Goal: Task Accomplishment & Management: Complete application form

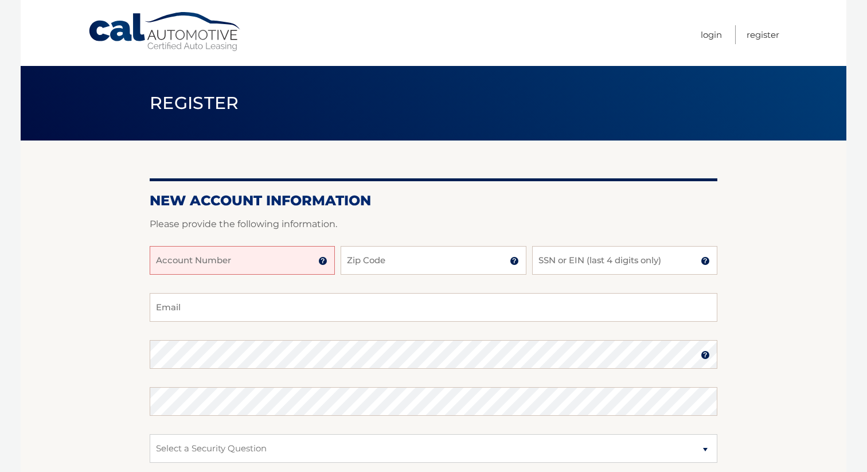
click at [188, 263] on input "Account Number" at bounding box center [242, 260] width 185 height 29
type input "44455976486"
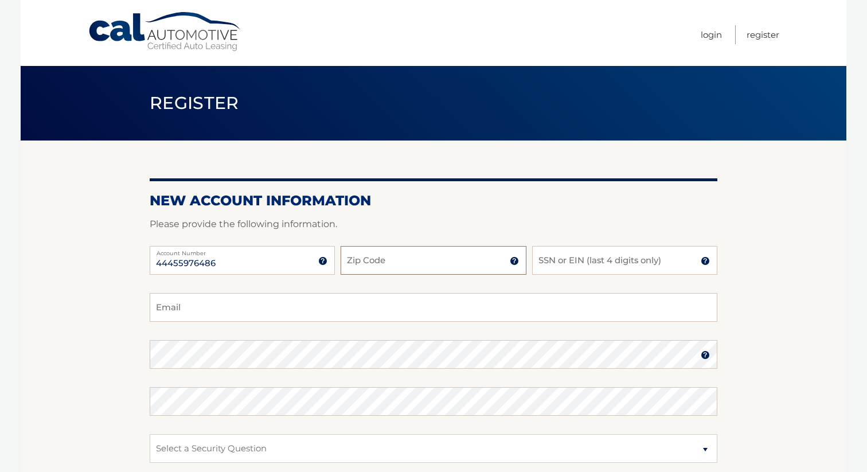
click at [362, 257] on input "Zip Code" at bounding box center [433, 260] width 185 height 29
type input "11731"
click at [560, 263] on input "SSN or EIN (last 4 digits only)" at bounding box center [624, 260] width 185 height 29
type input "7092"
click at [248, 319] on input "Email" at bounding box center [434, 307] width 568 height 29
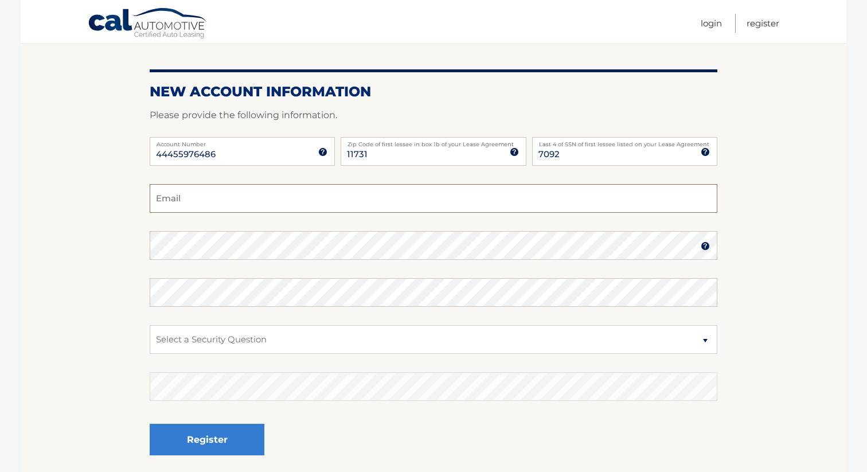
scroll to position [115, 0]
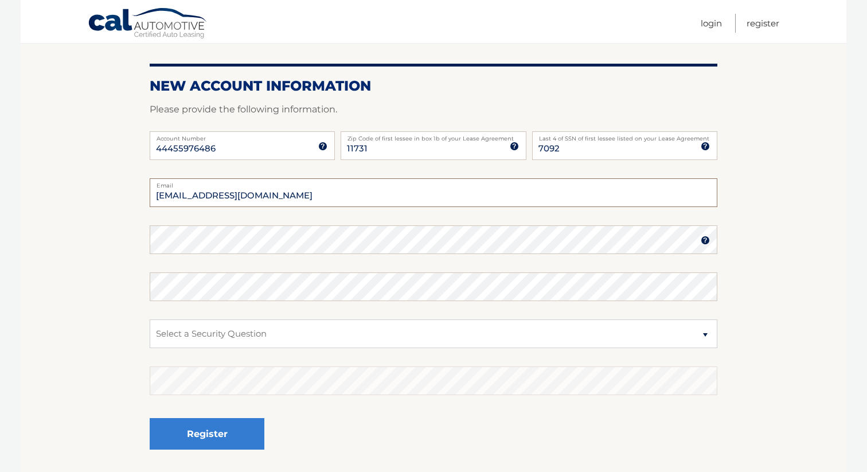
type input "elissachristianson@gmail.com"
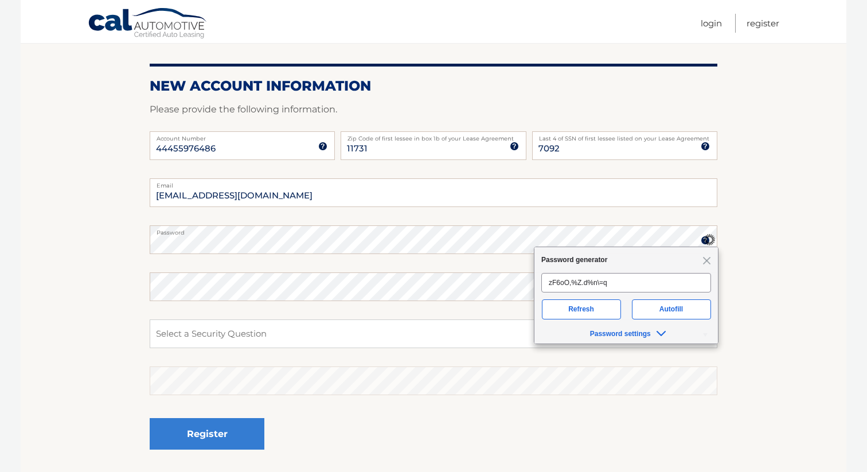
click at [32, 286] on section "New Account Information Please provide the following information. 44455976486 A…" at bounding box center [434, 250] width 826 height 448
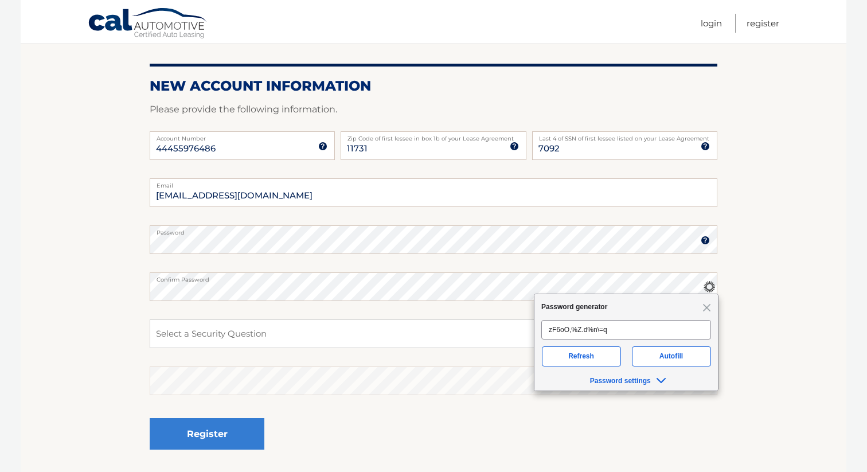
click at [29, 283] on section "New Account Information Please provide the following information. 44455976486 A…" at bounding box center [434, 250] width 826 height 448
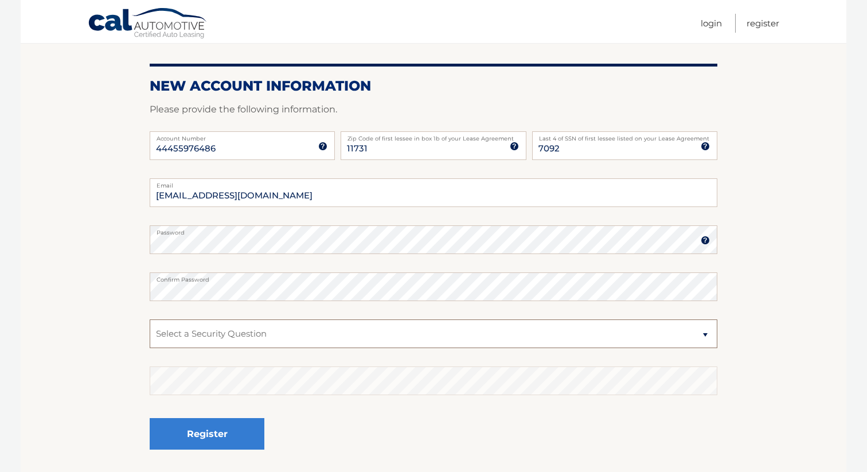
click at [198, 337] on select "Select a Security Question What was the name of your elementary school? What is…" at bounding box center [434, 333] width 568 height 29
select select "2"
click at [150, 319] on select "Select a Security Question What was the name of your elementary school? What is…" at bounding box center [434, 333] width 568 height 29
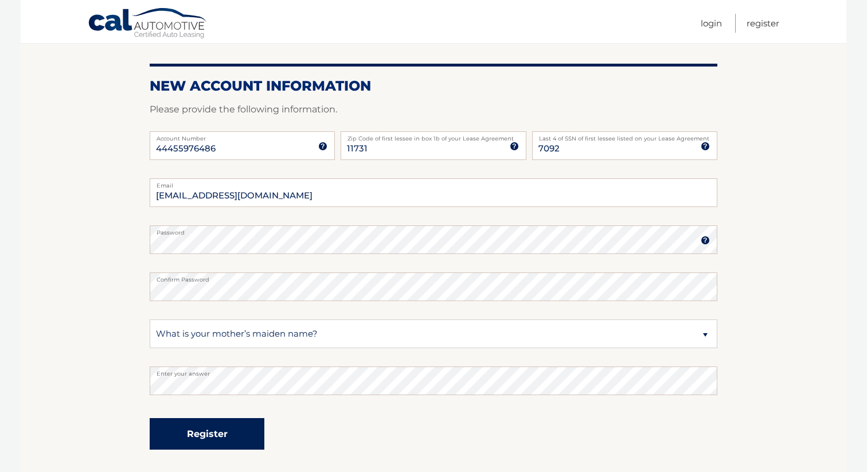
click at [202, 431] on button "Register" at bounding box center [207, 434] width 115 height 32
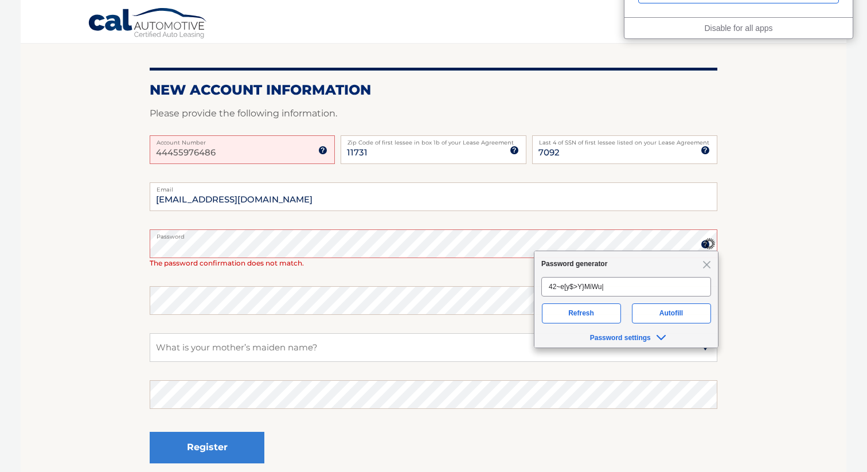
click at [32, 286] on section "One or more fields have an error. New Account Information Please provide the fo…" at bounding box center [434, 241] width 826 height 494
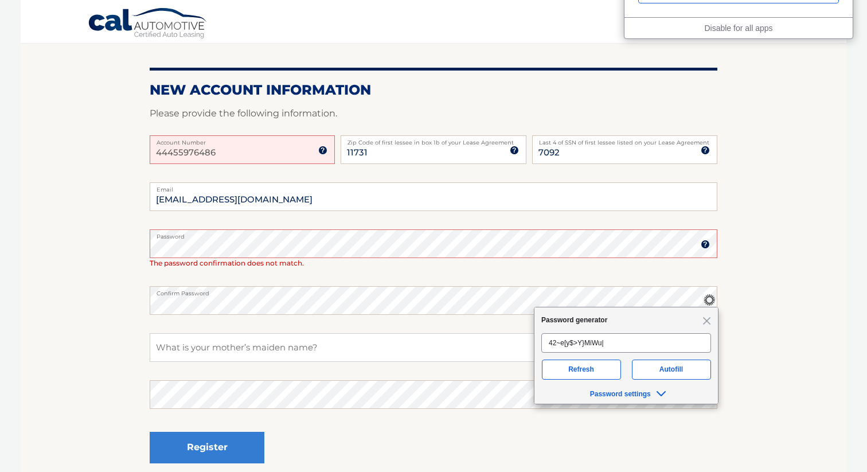
click at [45, 302] on section "One or more fields have an error. New Account Information Please provide the fo…" at bounding box center [434, 241] width 826 height 494
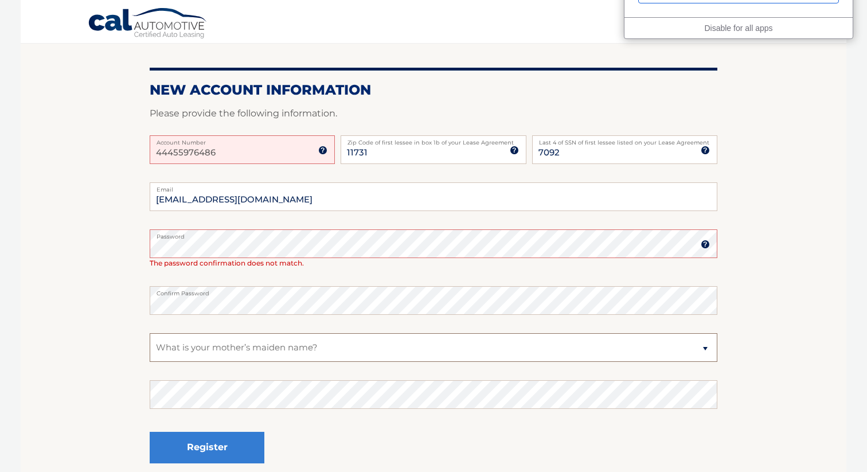
click at [207, 351] on select "Select a Security Question What was the name of your elementary school? What is…" at bounding box center [434, 347] width 568 height 29
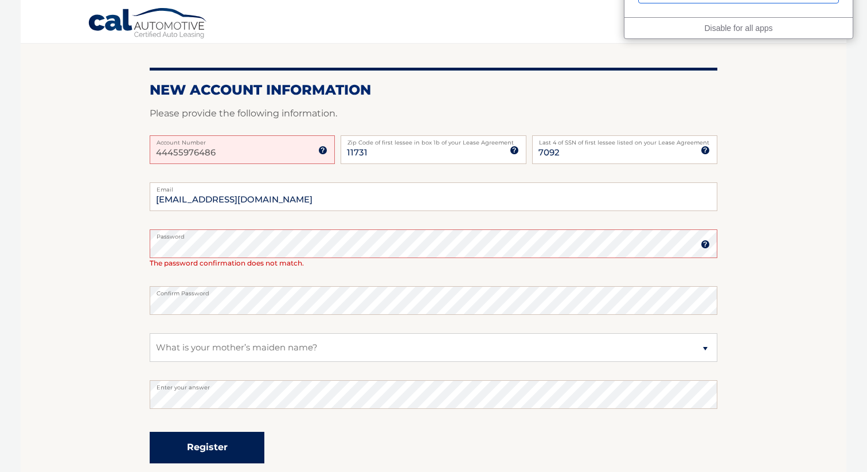
click at [218, 459] on button "Register" at bounding box center [207, 448] width 115 height 32
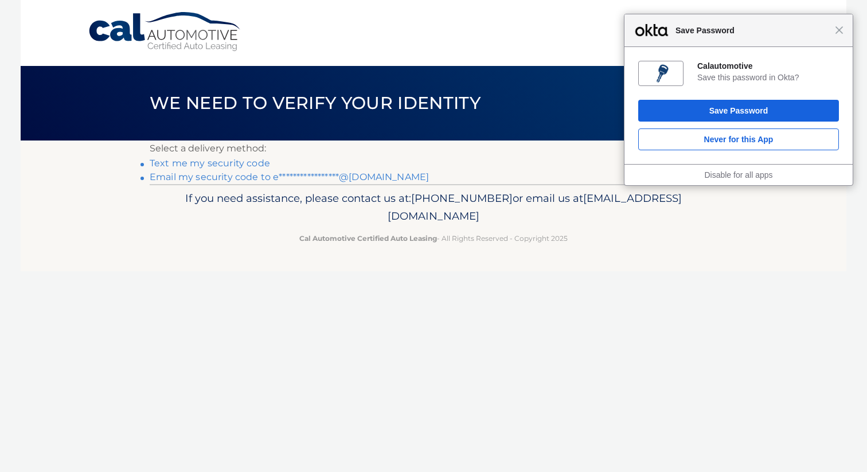
click at [245, 161] on link "Text me my security code" at bounding box center [210, 163] width 120 height 11
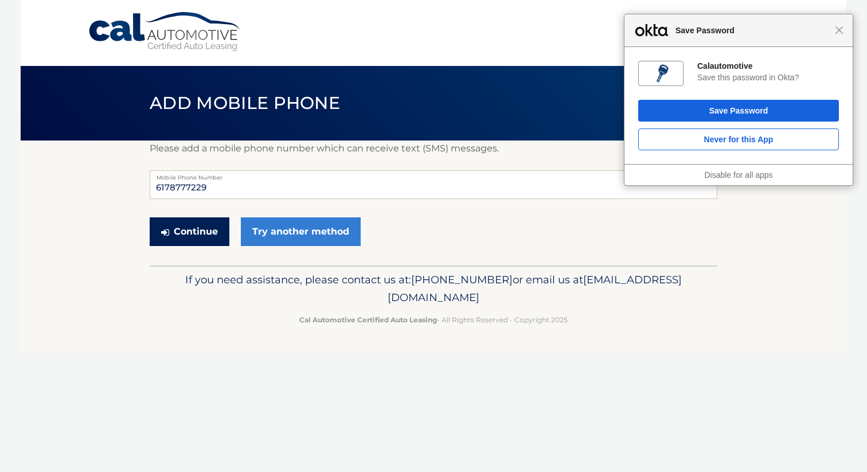
click at [204, 234] on button "Continue" at bounding box center [190, 231] width 80 height 29
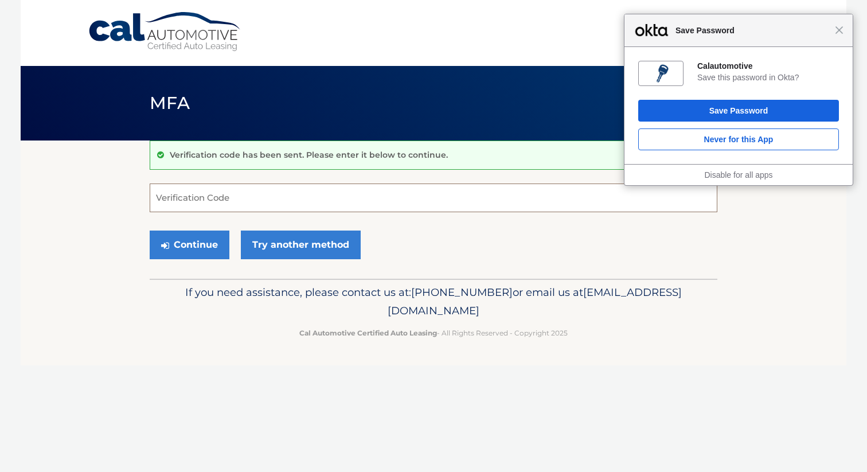
click at [205, 200] on input "Verification Code" at bounding box center [434, 197] width 568 height 29
type input "988699"
click at [190, 250] on button "Continue" at bounding box center [190, 245] width 80 height 29
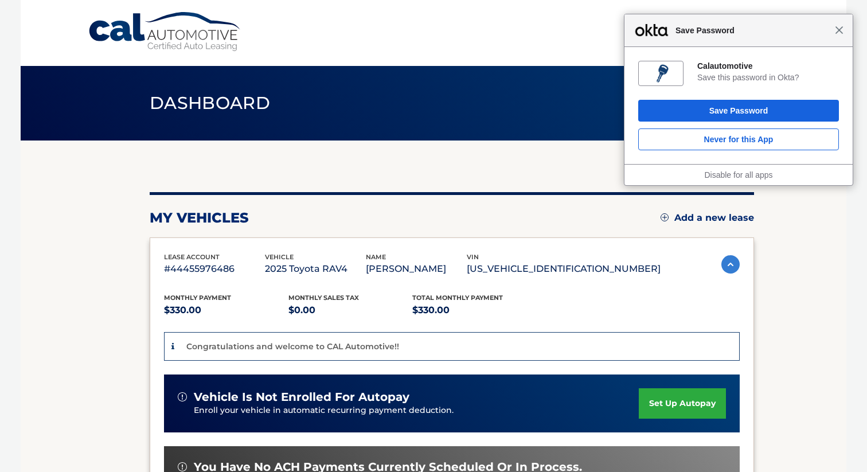
click at [843, 32] on span "Close" at bounding box center [839, 30] width 9 height 9
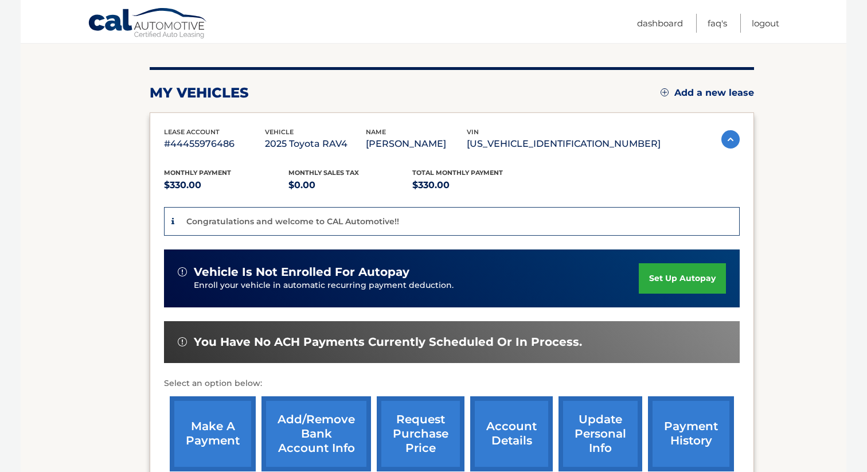
scroll to position [126, 0]
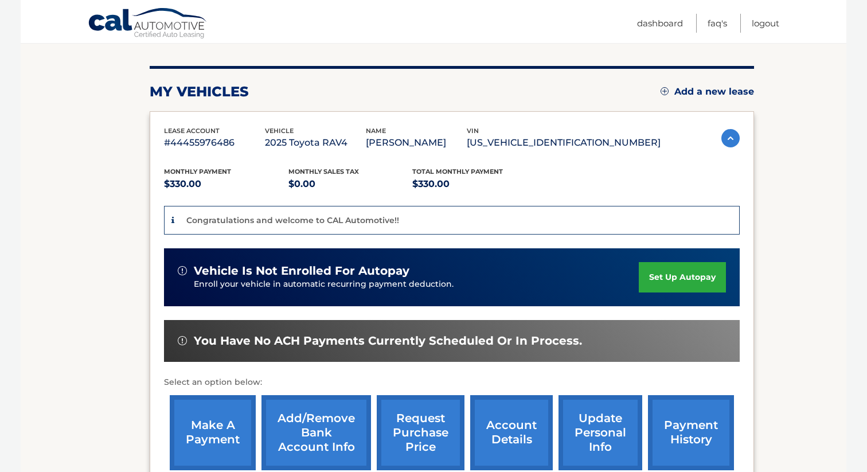
click at [665, 282] on link "set up autopay" at bounding box center [682, 277] width 87 height 30
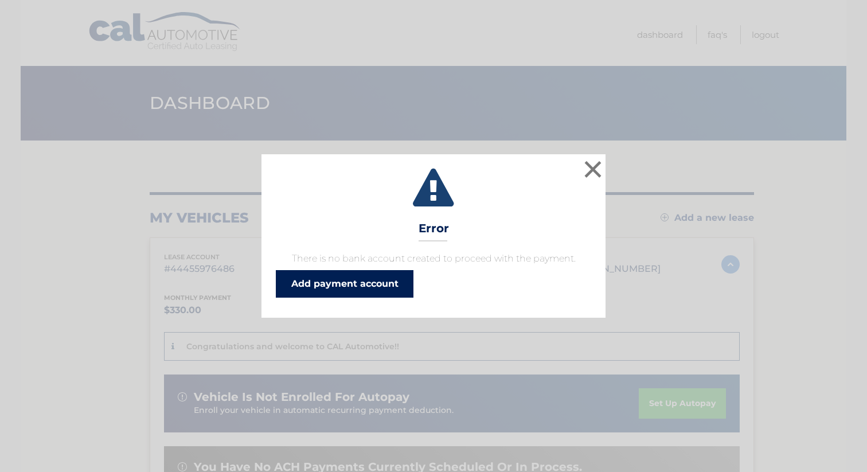
click at [354, 288] on link "Add payment account" at bounding box center [345, 284] width 138 height 28
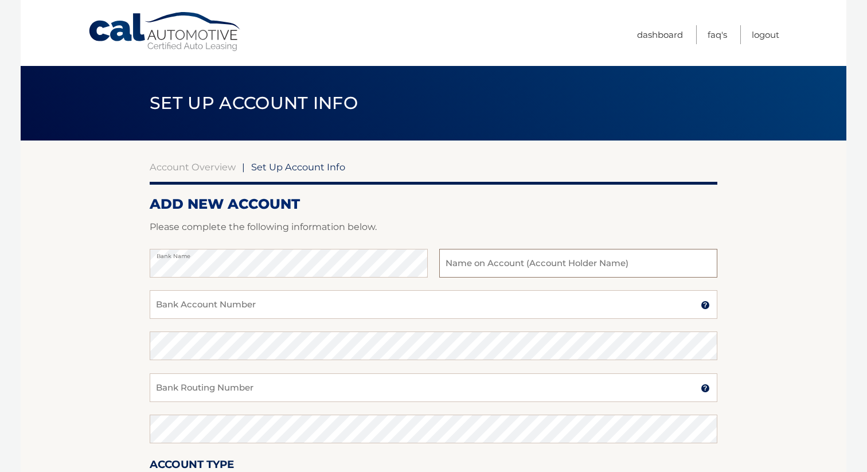
click at [575, 266] on input "text" at bounding box center [578, 263] width 278 height 29
type input "[PERSON_NAME]"
click at [271, 300] on input "Bank Account Number" at bounding box center [434, 304] width 568 height 29
type input "732105827"
drag, startPoint x: 228, startPoint y: 307, endPoint x: 134, endPoint y: 306, distance: 94.0
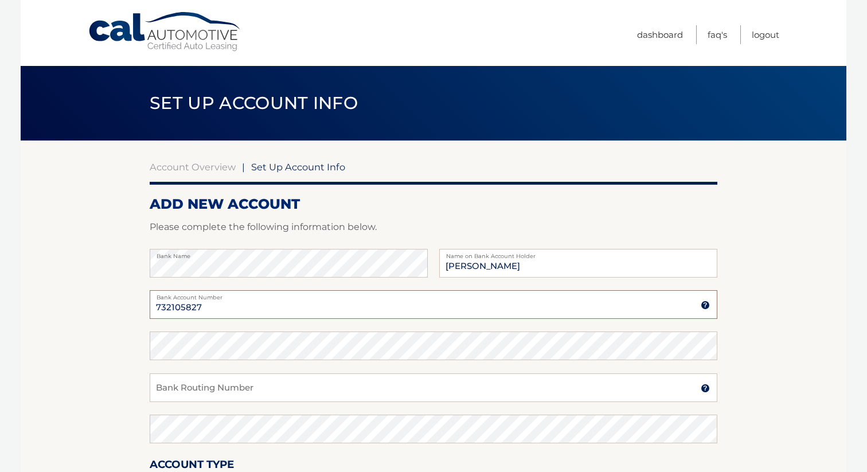
click at [134, 306] on section "Account Overview | Set Up Account Info ADD NEW ACCOUNT Please complete the foll…" at bounding box center [434, 358] width 826 height 437
click at [175, 382] on input "Bank Routing Number" at bounding box center [434, 387] width 568 height 29
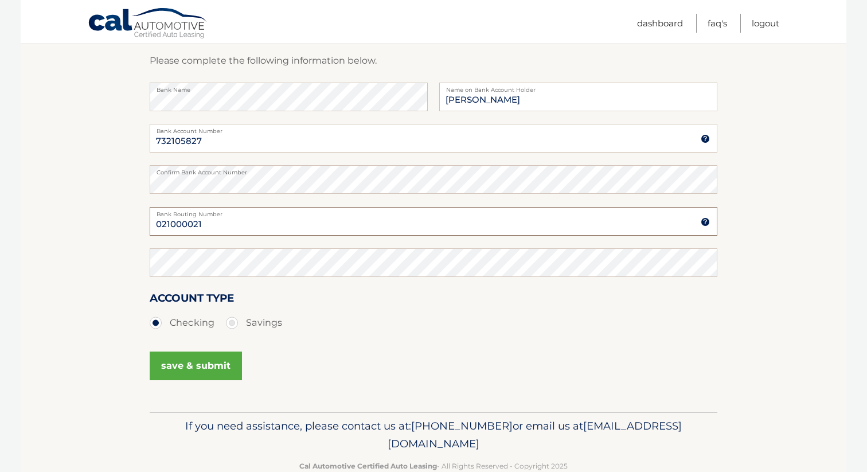
scroll to position [193, 0]
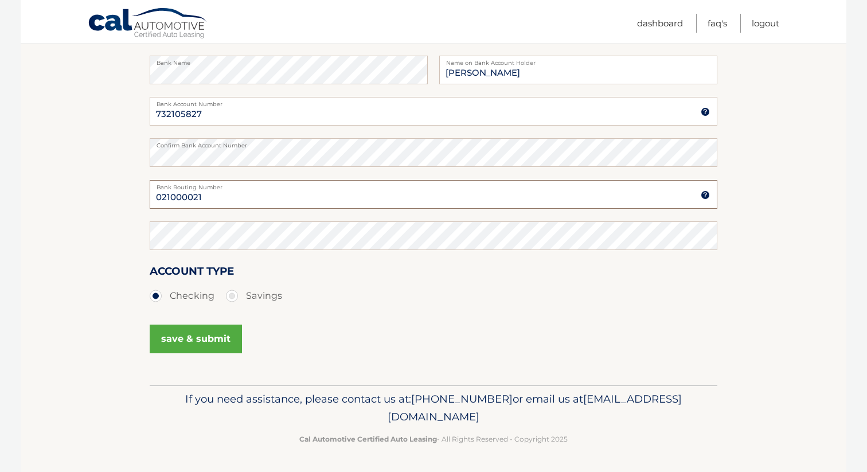
type input "021000021"
click at [195, 345] on button "save & submit" at bounding box center [196, 339] width 92 height 29
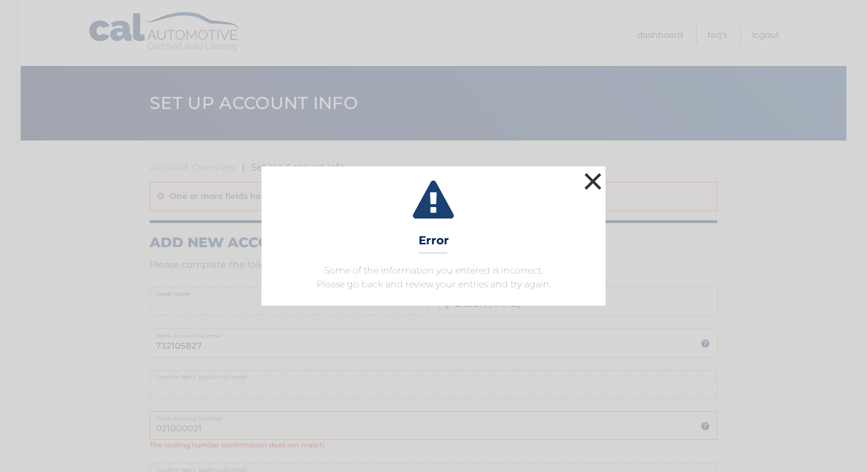
click at [593, 183] on button "×" at bounding box center [592, 181] width 23 height 23
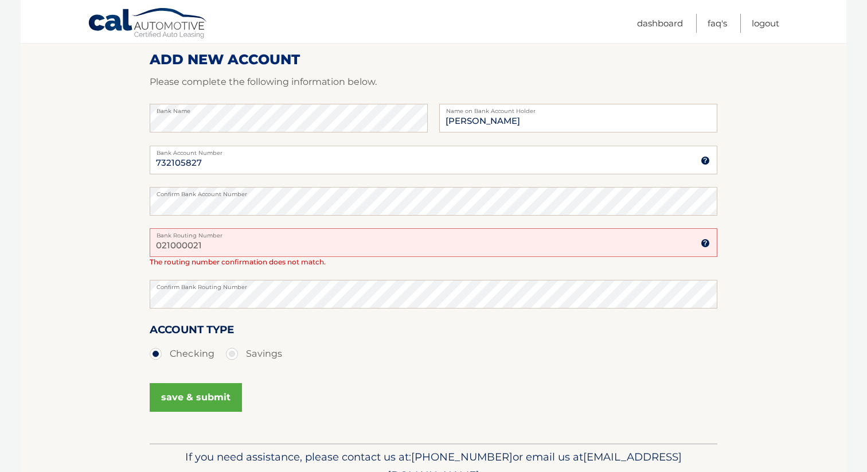
scroll to position [185, 0]
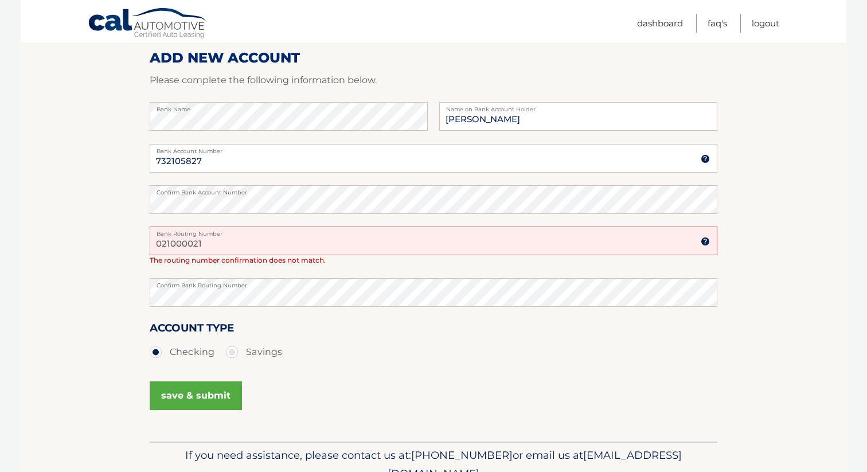
click at [189, 393] on button "save & submit" at bounding box center [196, 395] width 92 height 29
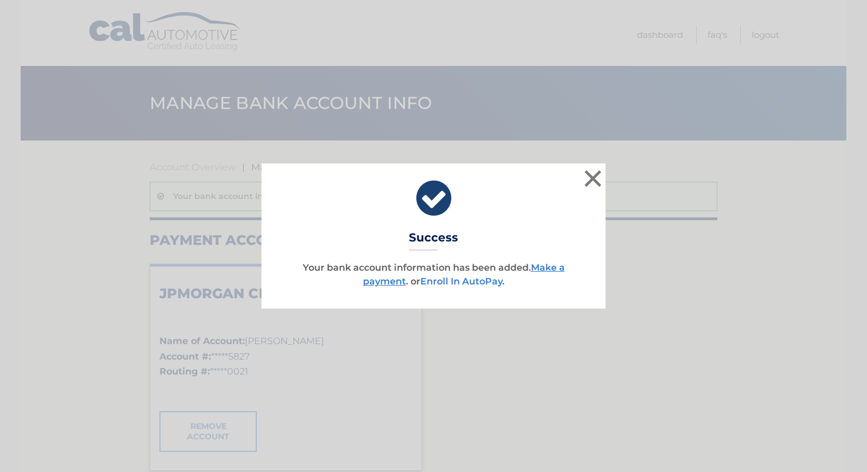
click at [475, 280] on link "Enroll In AutoPay" at bounding box center [461, 281] width 82 height 11
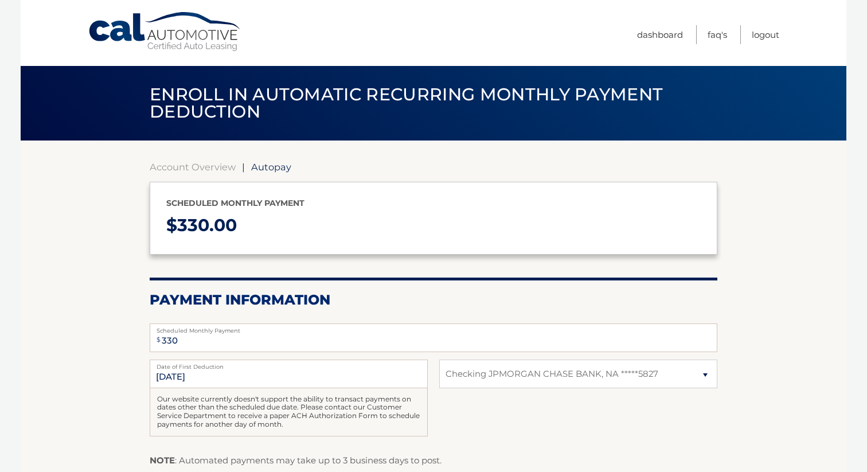
select select "MWY3NjA2M2YtZWYxYi00M2E0LTk4NzktNDBiZjg2YTY2Zjhl"
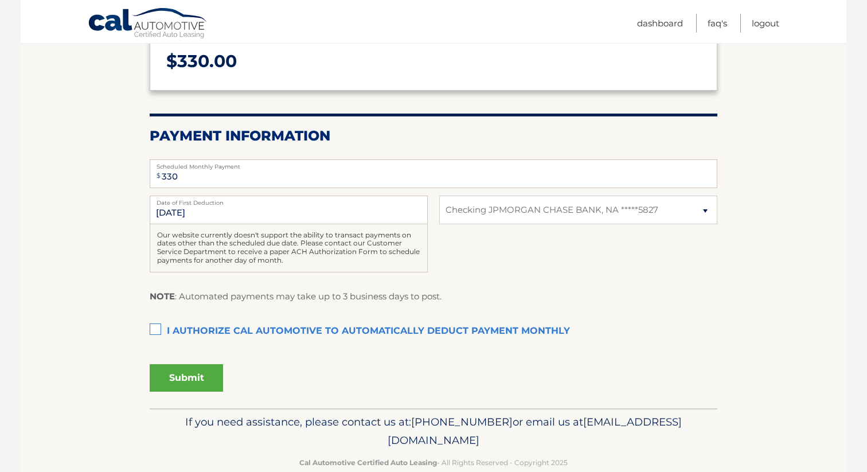
scroll to position [166, 0]
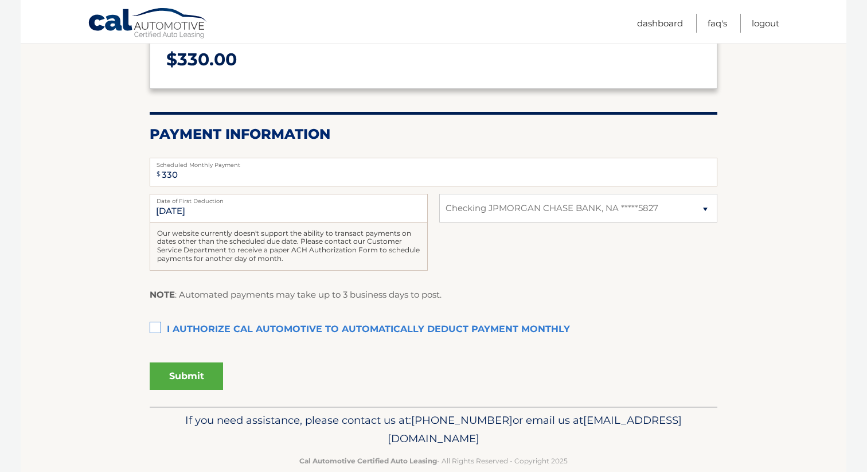
click at [161, 322] on label "I authorize cal automotive to automatically deduct payment monthly This checkbo…" at bounding box center [434, 329] width 568 height 23
click at [0, 0] on input "I authorize cal automotive to automatically deduct payment monthly This checkbo…" at bounding box center [0, 0] width 0 height 0
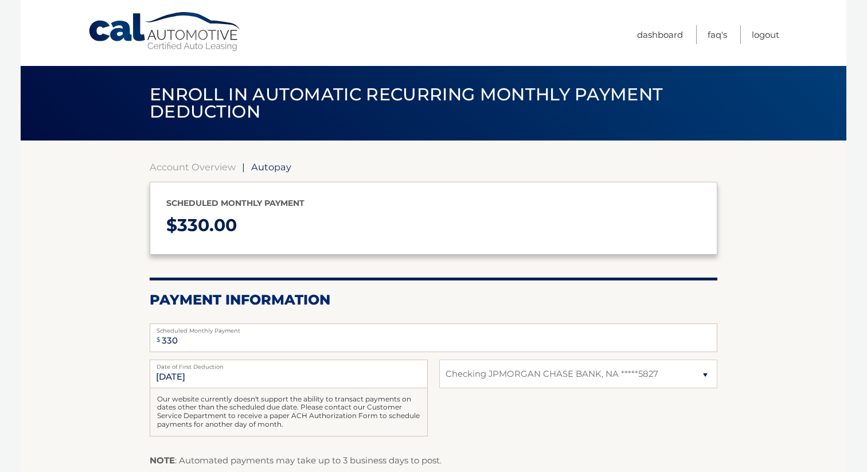
scroll to position [187, 0]
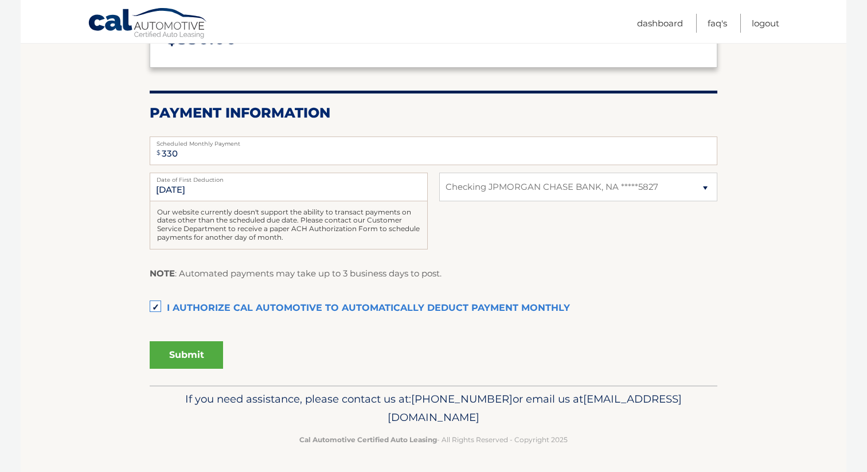
click at [189, 357] on button "Submit" at bounding box center [186, 355] width 73 height 28
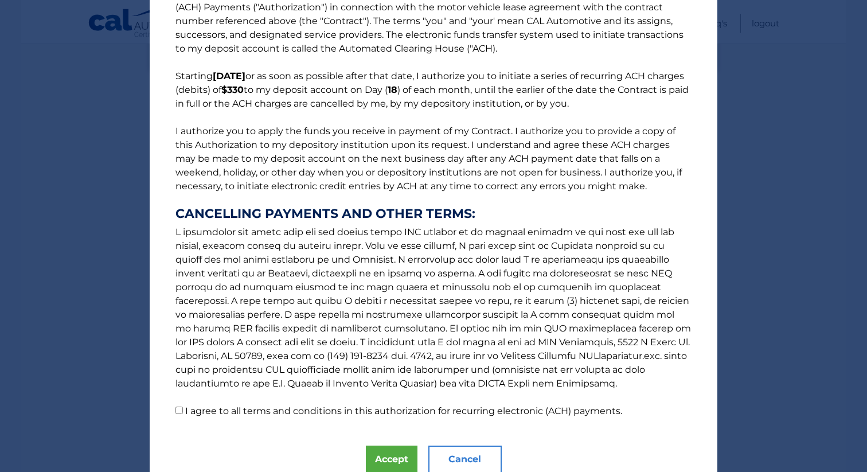
scroll to position [83, 0]
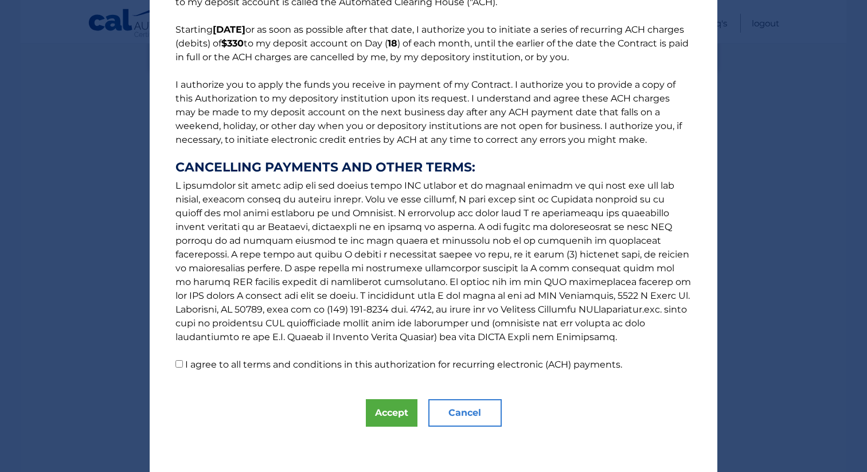
click at [178, 361] on input "I agree to all terms and conditions in this authorization for recurring electro…" at bounding box center [178, 363] width 7 height 7
checkbox input "true"
click at [389, 420] on button "Accept" at bounding box center [392, 413] width 52 height 28
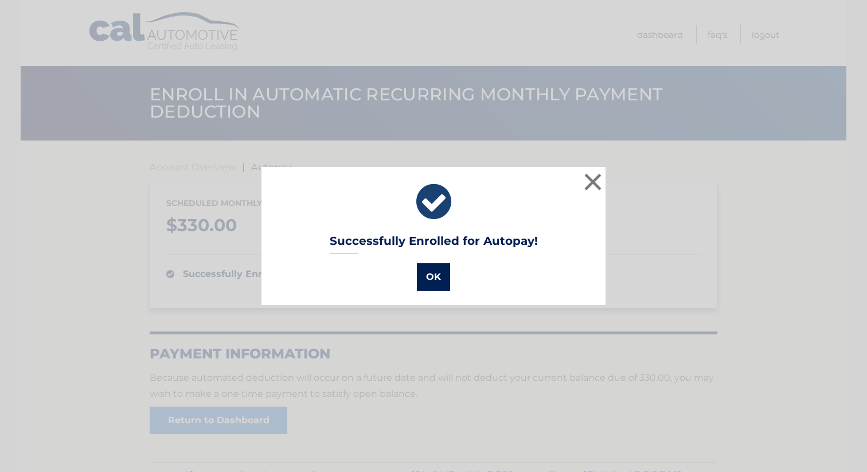
click at [434, 272] on button "OK" at bounding box center [433, 277] width 33 height 28
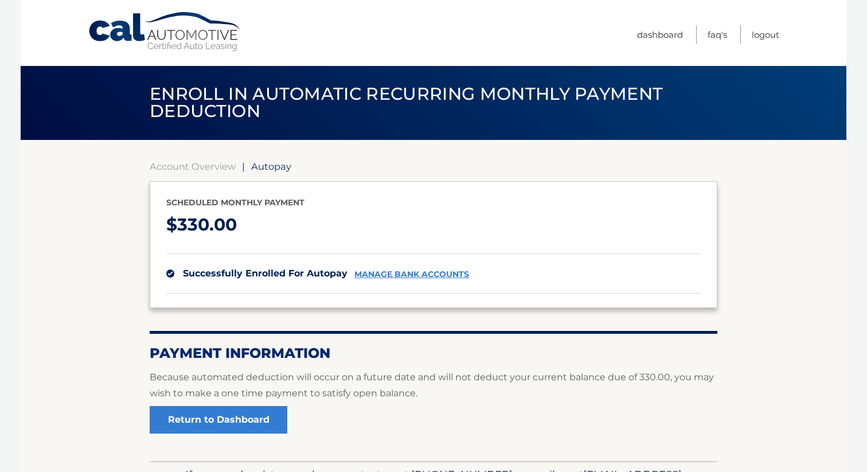
scroll to position [3, 0]
